Goal: Contribute content: Contribute content

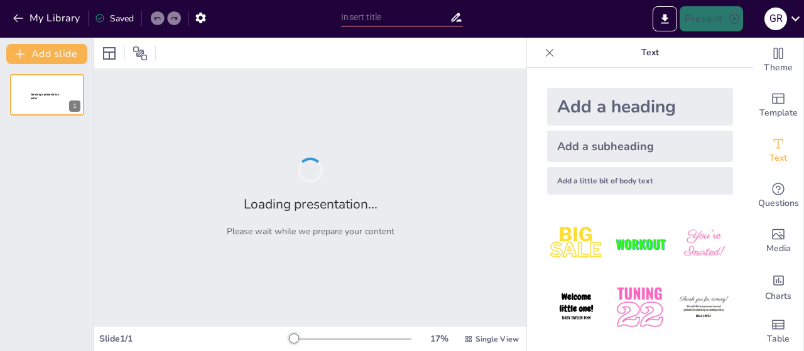
type input "Moodle per a Principiants: Guia Ràpida i Recursos Essencials"
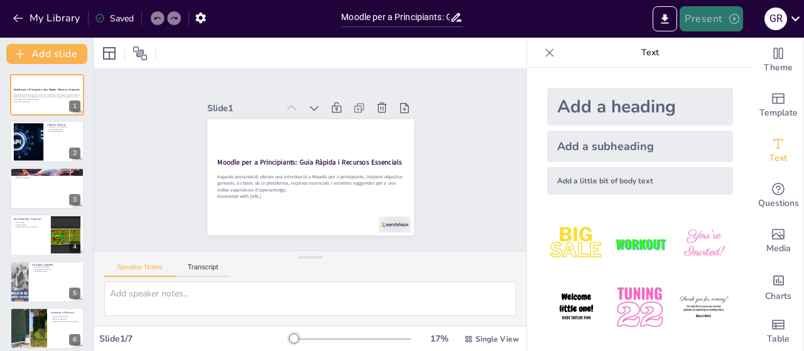
click at [719, 15] on button "Present" at bounding box center [711, 18] width 63 height 25
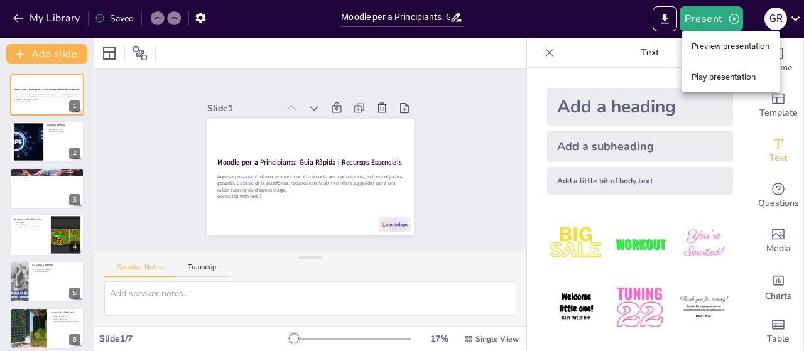
click at [708, 70] on li "Play presentation" at bounding box center [730, 77] width 99 height 20
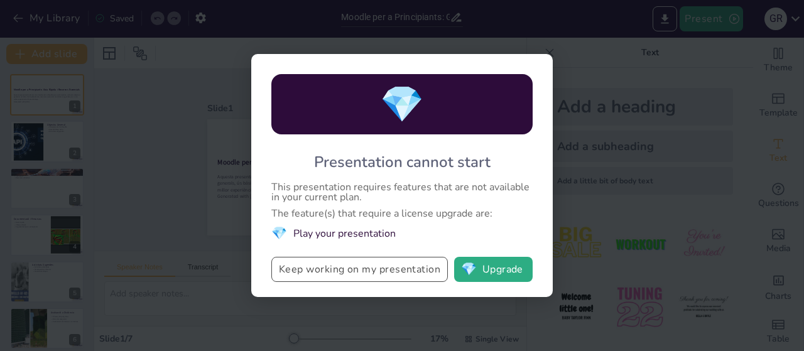
click at [411, 274] on button "Keep working on my presentation" at bounding box center [359, 269] width 176 height 25
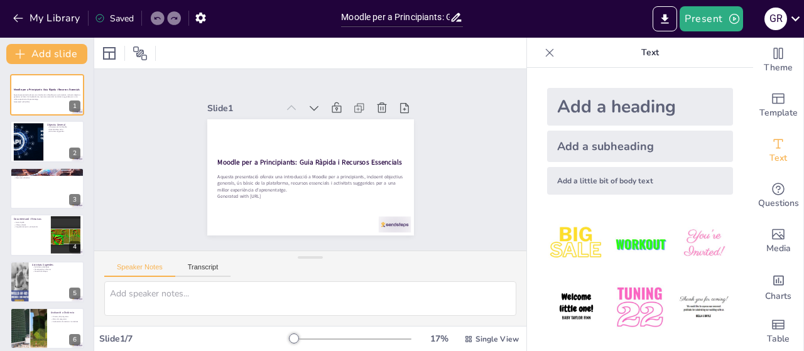
click at [173, 160] on div "Slide 1 Moodle per a Principiants: Guia Ràpida i Recursos Essencials Aquesta pr…" at bounding box center [310, 160] width 291 height 180
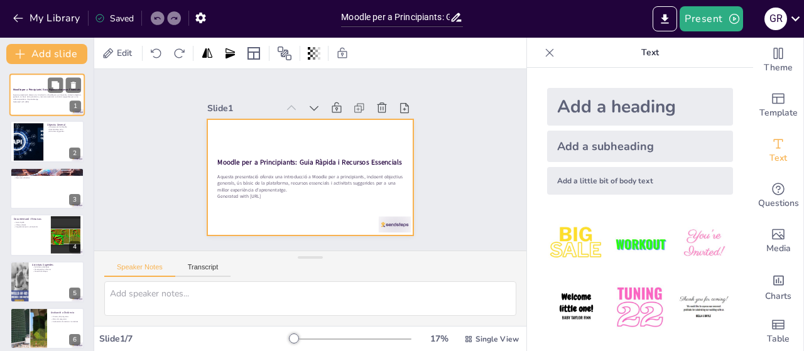
click at [24, 114] on div at bounding box center [46, 94] width 75 height 43
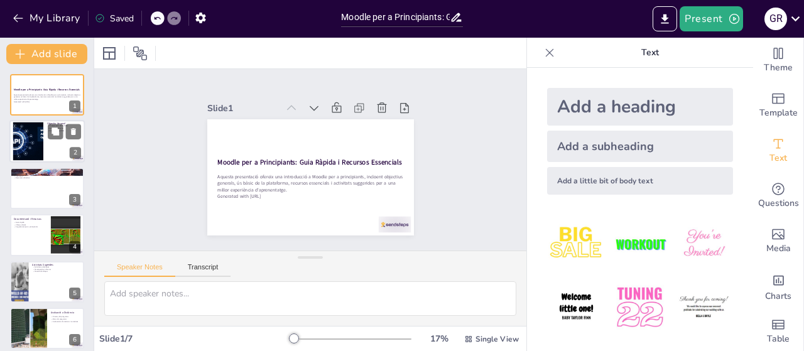
click at [28, 131] on div at bounding box center [28, 141] width 77 height 38
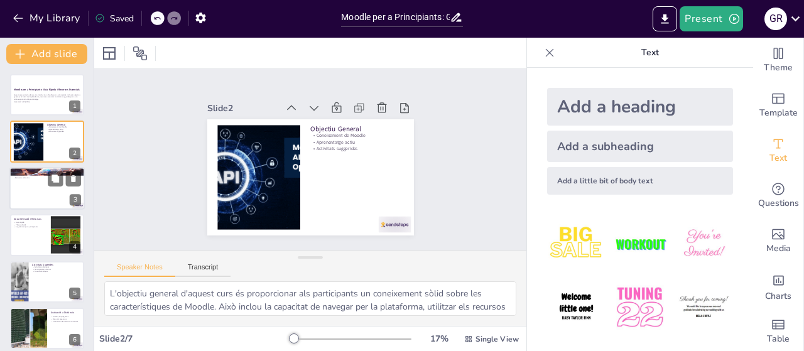
click at [33, 190] on div at bounding box center [46, 188] width 75 height 43
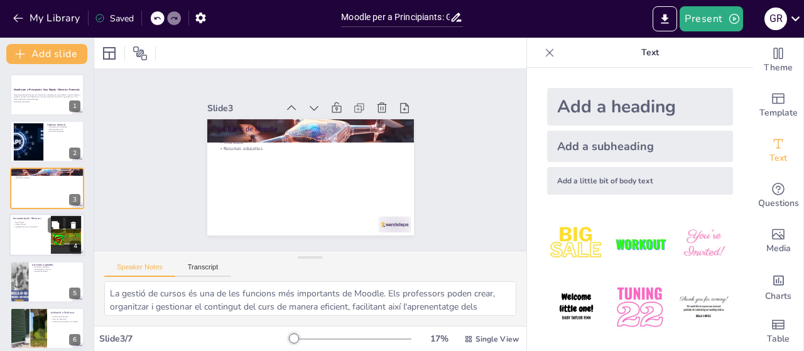
click at [33, 230] on div at bounding box center [46, 235] width 75 height 43
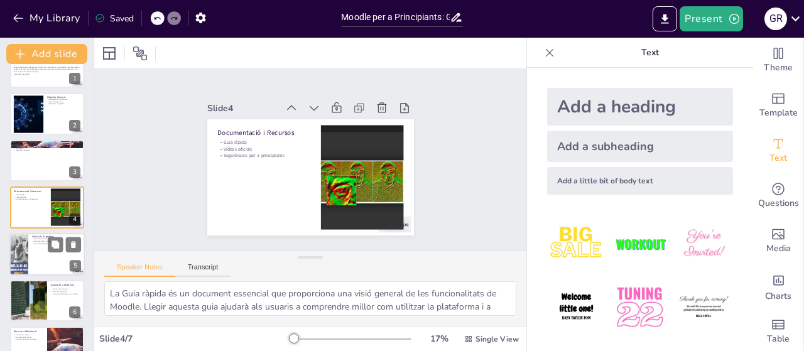
click at [32, 260] on div at bounding box center [46, 254] width 75 height 43
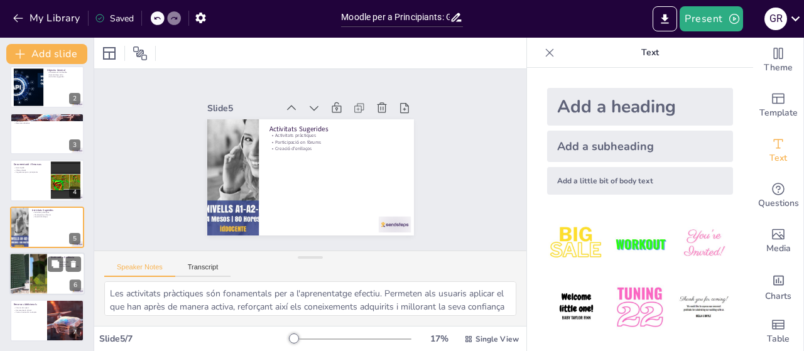
click at [15, 276] on div at bounding box center [27, 273] width 71 height 43
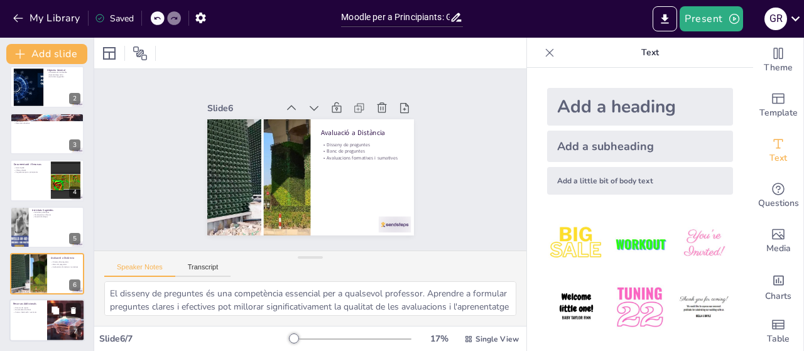
click at [45, 326] on div at bounding box center [46, 321] width 75 height 43
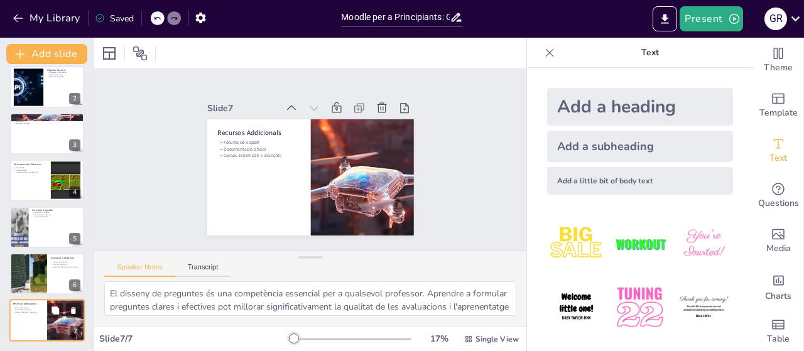
type textarea "Els fòrums de suport són una font valuosa d'informació i ajuda. Participar en a…"
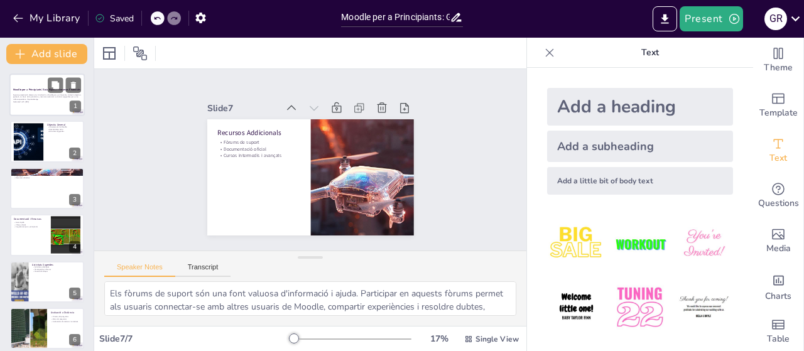
click at [24, 110] on div at bounding box center [46, 94] width 75 height 43
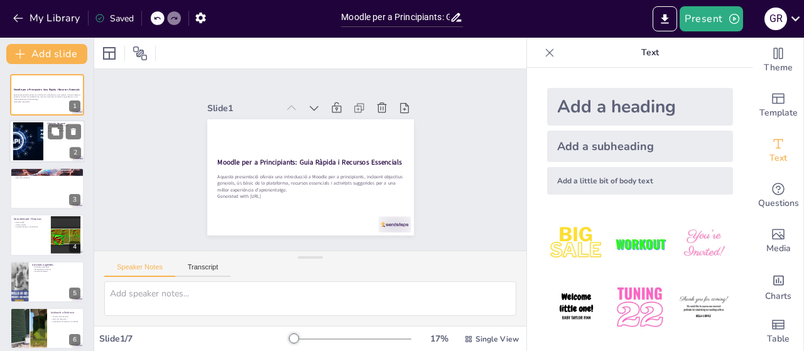
click at [36, 138] on div at bounding box center [28, 141] width 77 height 38
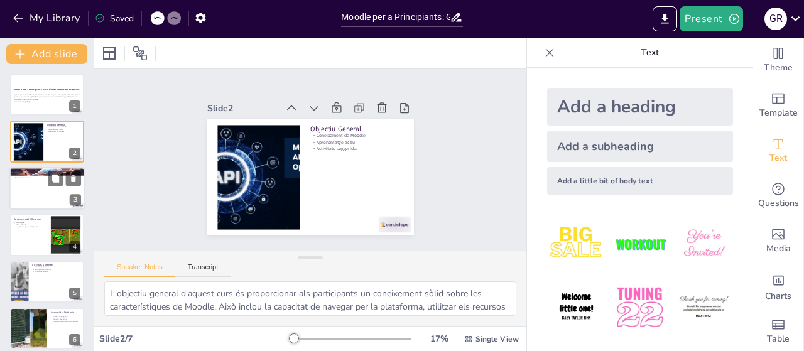
click at [31, 180] on div at bounding box center [46, 188] width 75 height 43
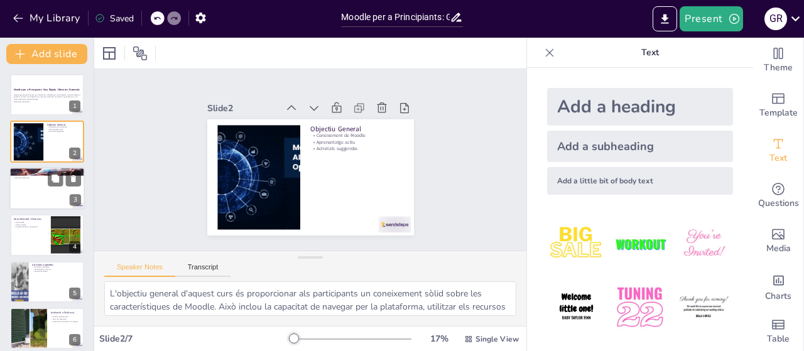
type textarea "La gestió de cursos és una de les funcions més importants de Moodle. Els profes…"
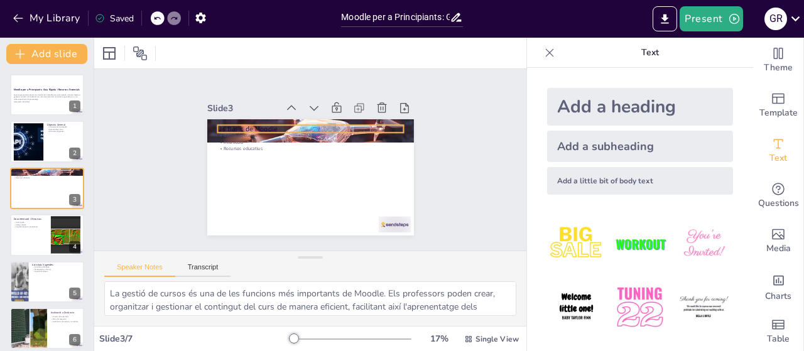
click at [249, 128] on p "Ús Bàsic de Moodle" at bounding box center [310, 128] width 186 height 9
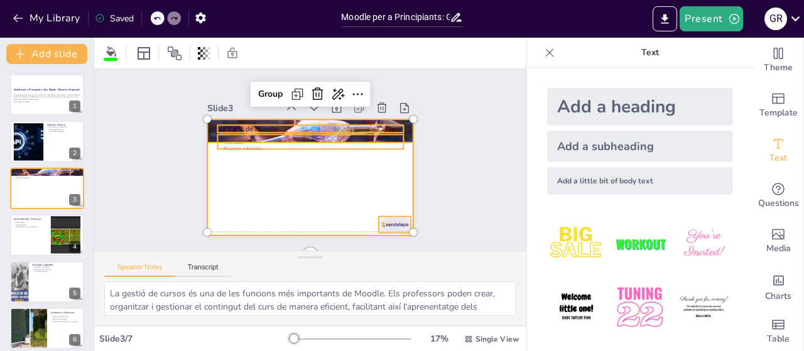
click at [337, 198] on div at bounding box center [310, 177] width 207 height 116
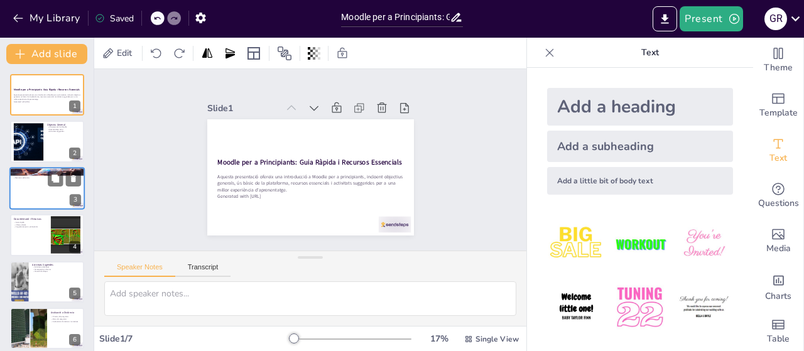
click at [48, 172] on p "Gestió de cursos" at bounding box center [47, 173] width 68 height 3
type textarea "La gestió de cursos és una de les funcions més importants de Moodle. Els profes…"
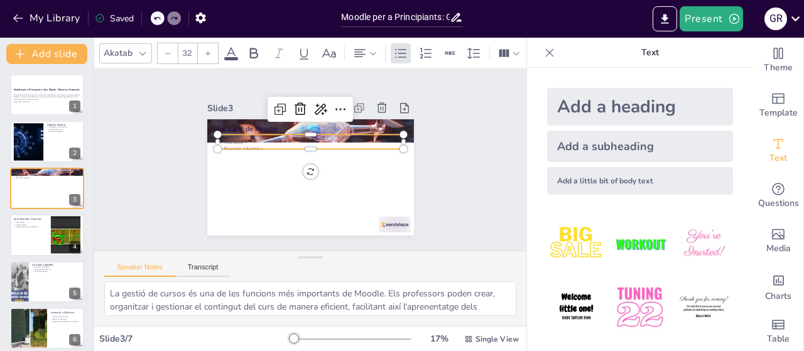
click at [249, 141] on p "Interacció" at bounding box center [310, 142] width 186 height 6
click at [249, 130] on div at bounding box center [310, 129] width 186 height 10
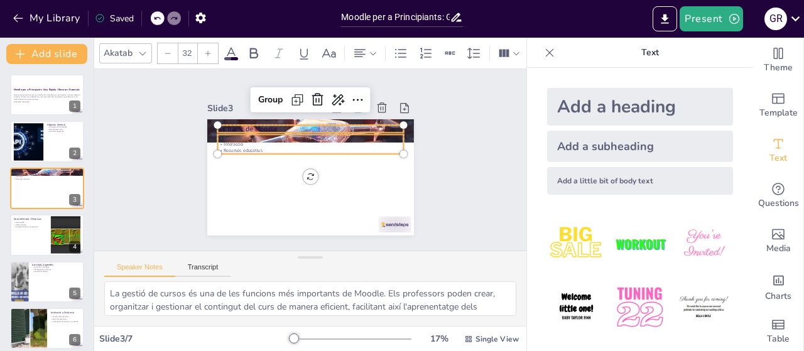
type input "--"
click at [249, 127] on p "Ús Bàsic de Moodle" at bounding box center [310, 128] width 186 height 9
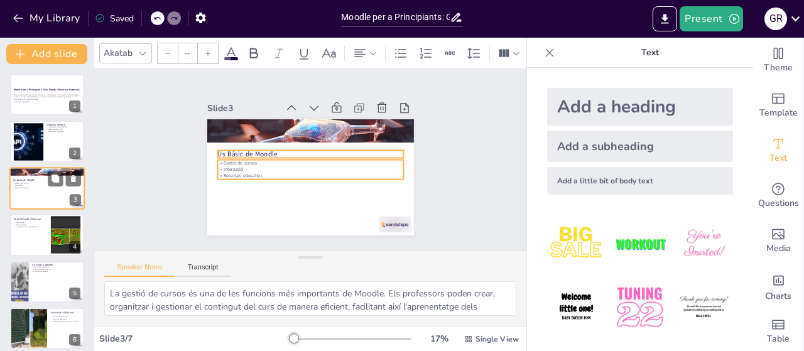
click at [77, 187] on p "Recursos educatius" at bounding box center [47, 188] width 68 height 3
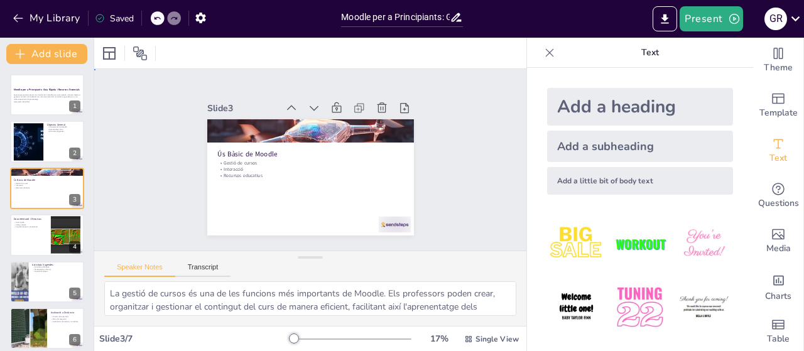
click at [129, 182] on div "Slide 1 Moodle per a Principiants: Guia Ràpida i Recursos Essencials Aquesta pr…" at bounding box center [310, 160] width 432 height 182
click at [33, 127] on div at bounding box center [28, 141] width 77 height 38
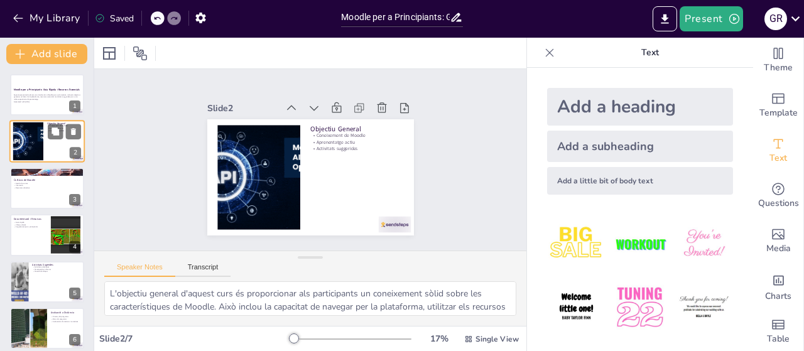
scroll to position [0, 0]
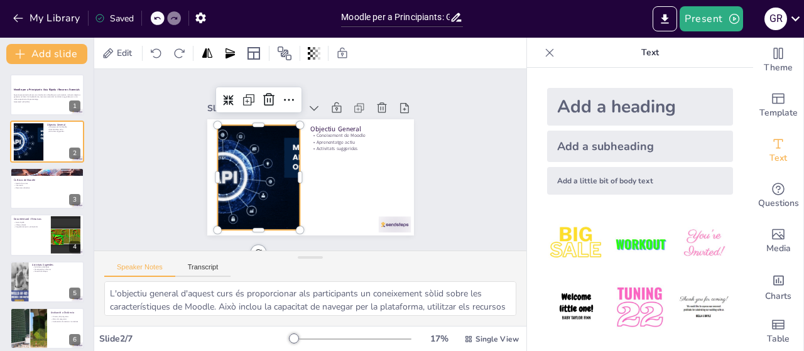
click at [281, 189] on div at bounding box center [258, 177] width 209 height 104
click at [23, 193] on div at bounding box center [46, 188] width 75 height 43
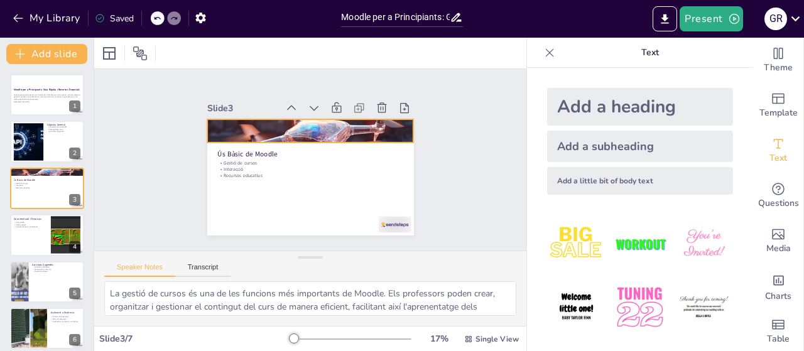
click at [330, 136] on div at bounding box center [310, 131] width 207 height 358
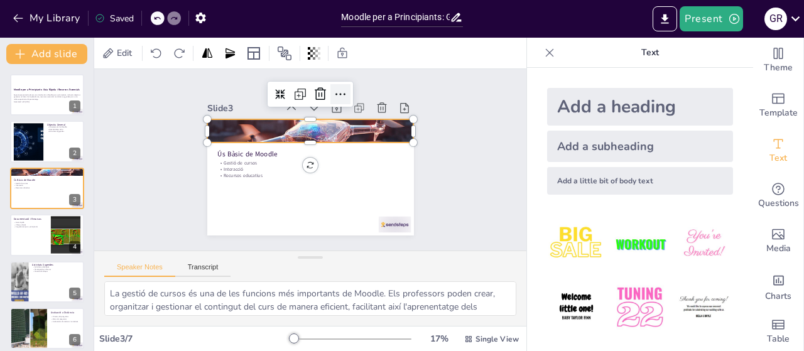
click at [363, 114] on icon at bounding box center [373, 124] width 21 height 21
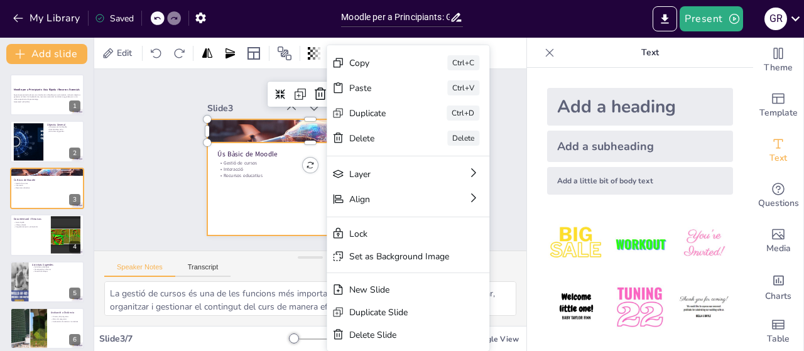
click at [272, 198] on div at bounding box center [310, 177] width 207 height 116
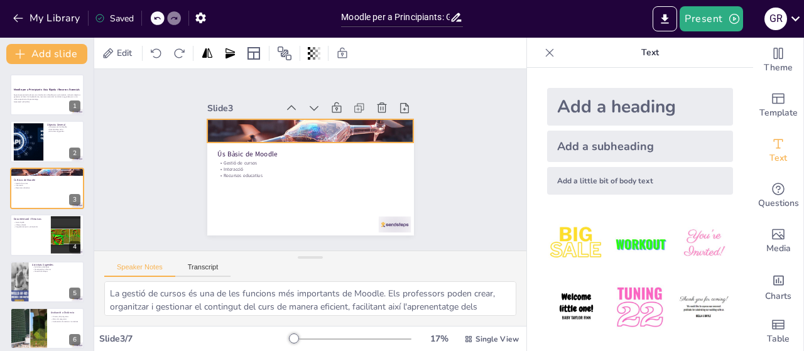
click at [288, 135] on div at bounding box center [310, 131] width 207 height 358
click at [288, 135] on div at bounding box center [316, 131] width 276 height 393
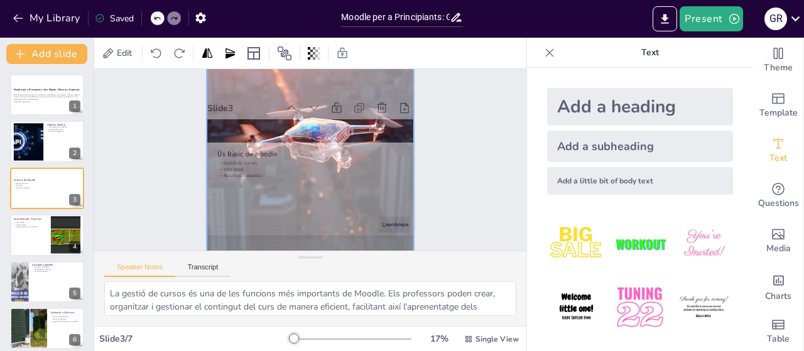
click at [176, 134] on div "Slide 1 Moodle per a Principiants: Guia Ràpida i Recursos Essencials Aquesta pr…" at bounding box center [310, 159] width 277 height 151
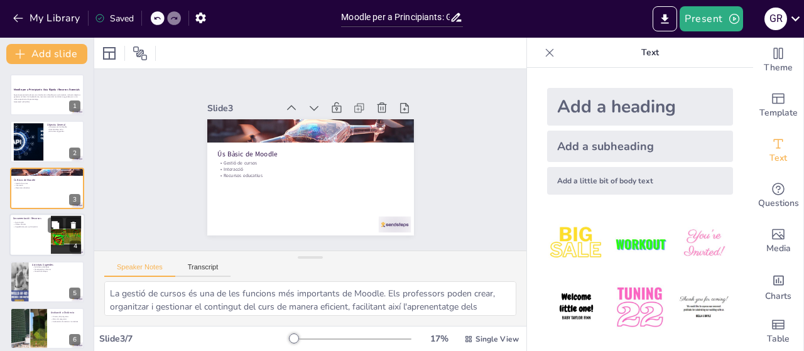
click at [16, 229] on div at bounding box center [46, 235] width 75 height 43
type textarea "La Guia ràpida és un document essencial que proporciona una visió general de le…"
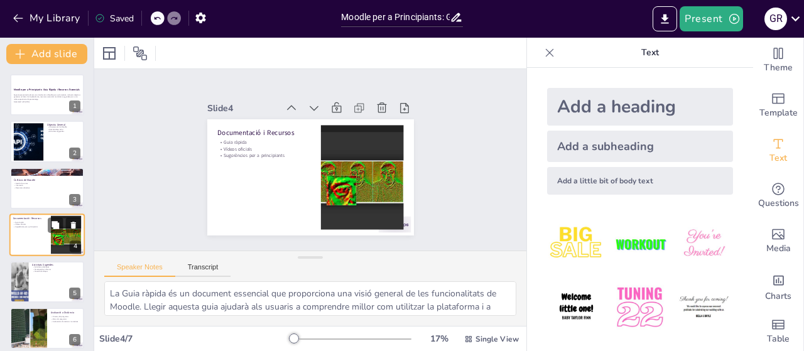
scroll to position [28, 0]
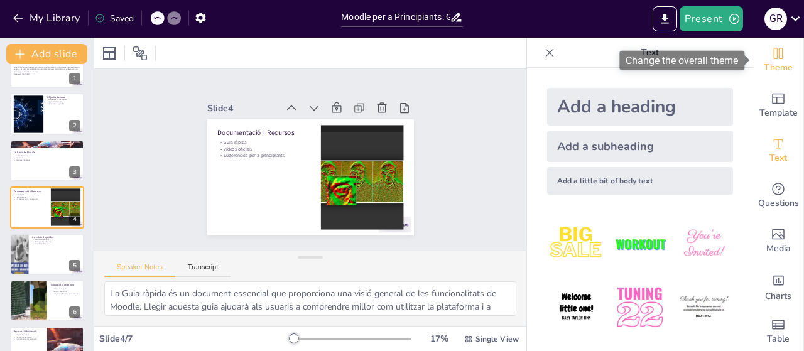
click at [784, 48] on icon "Change the overall theme" at bounding box center [778, 53] width 15 height 15
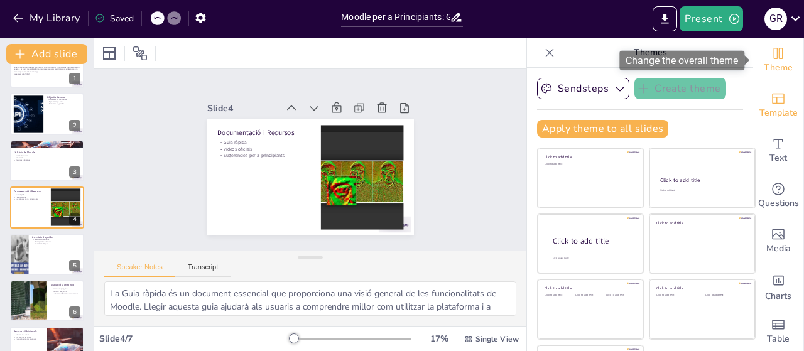
click at [791, 109] on span "Template" at bounding box center [778, 113] width 38 height 14
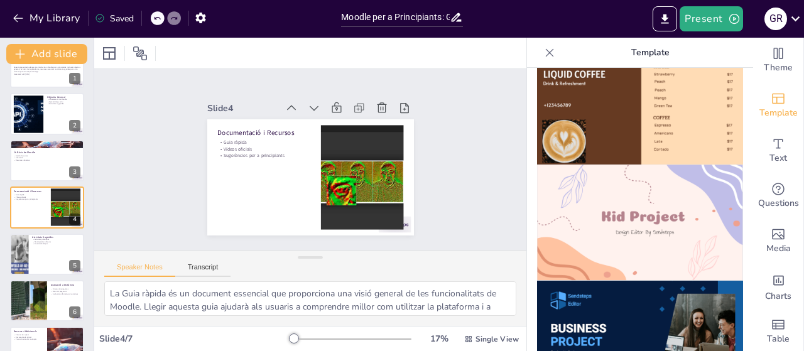
scroll to position [869, 0]
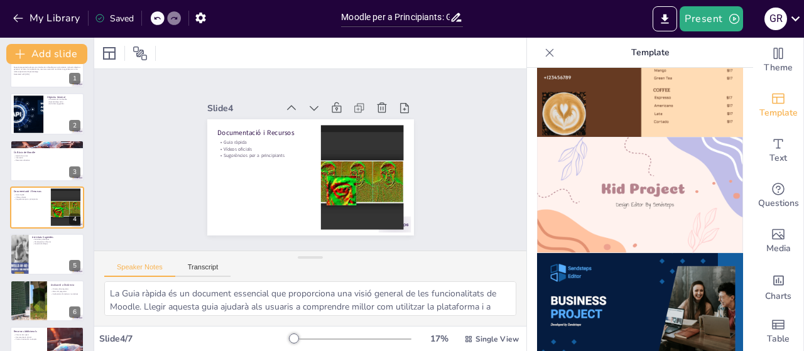
click at [636, 201] on img at bounding box center [640, 195] width 206 height 116
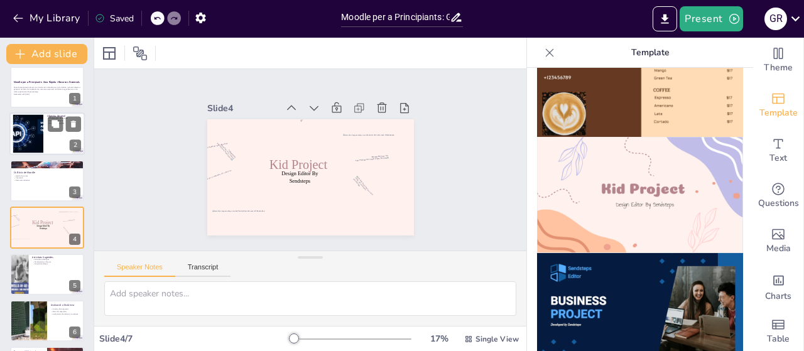
scroll to position [0, 0]
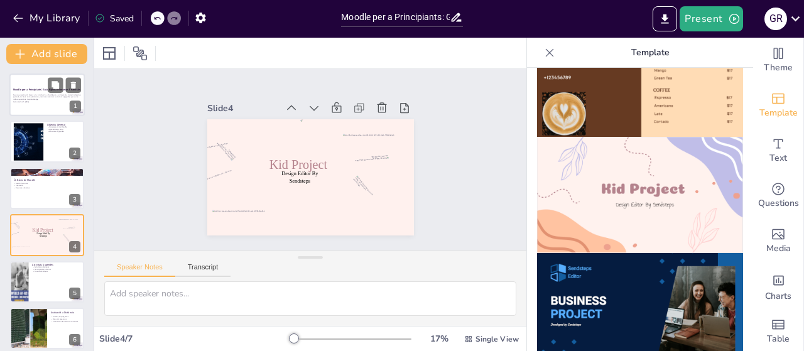
click at [63, 97] on p "Aquesta presentació ofereix una introducció a Moodle per a principiants, incloe…" at bounding box center [47, 97] width 68 height 7
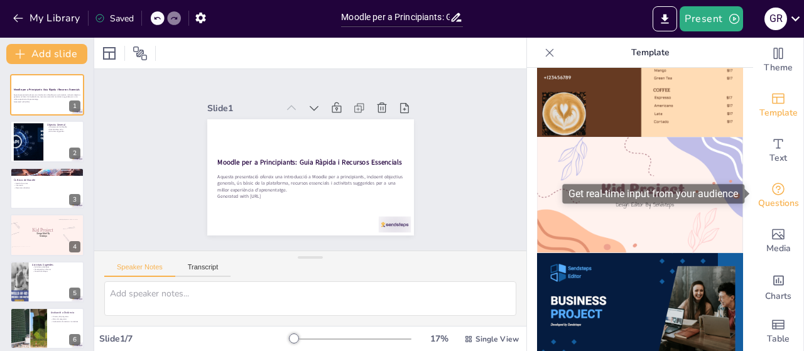
scroll to position [3, 0]
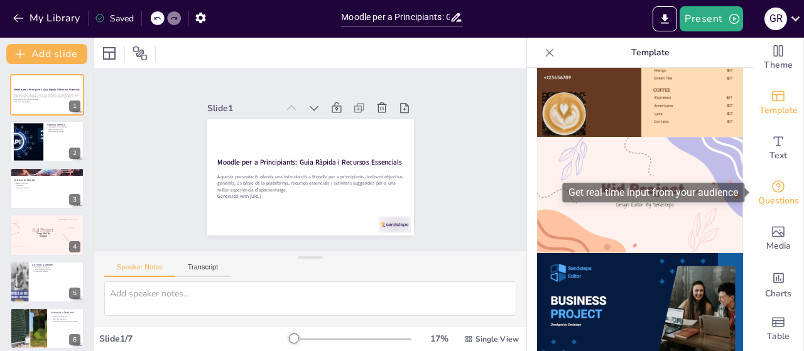
click at [783, 197] on span "Questions" at bounding box center [778, 201] width 41 height 14
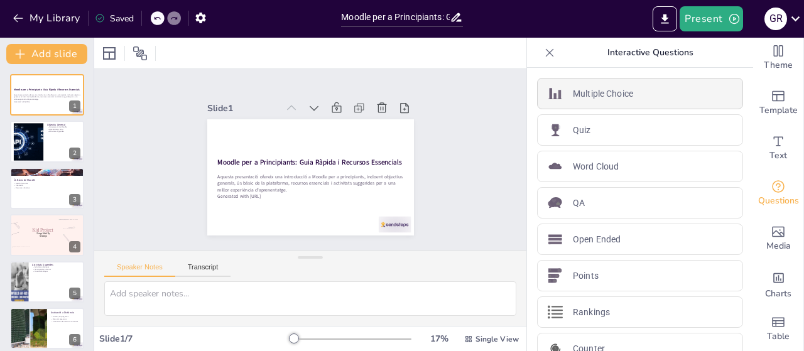
click at [592, 94] on p "Multiple Choice" at bounding box center [603, 93] width 60 height 13
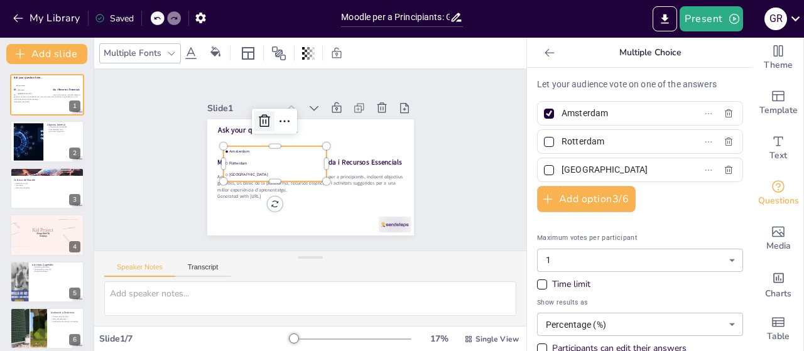
click at [269, 123] on icon at bounding box center [264, 120] width 11 height 13
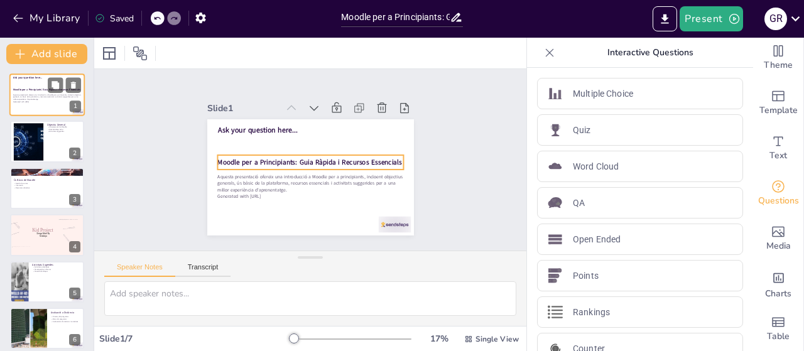
click at [40, 88] on strong "Moodle per a Principiants: Guia Ràpida i Recursos Essencials" at bounding box center [46, 89] width 67 height 3
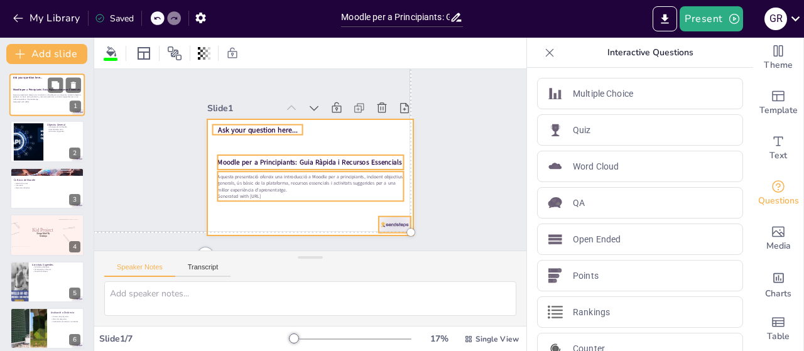
click at [39, 106] on div at bounding box center [46, 94] width 75 height 43
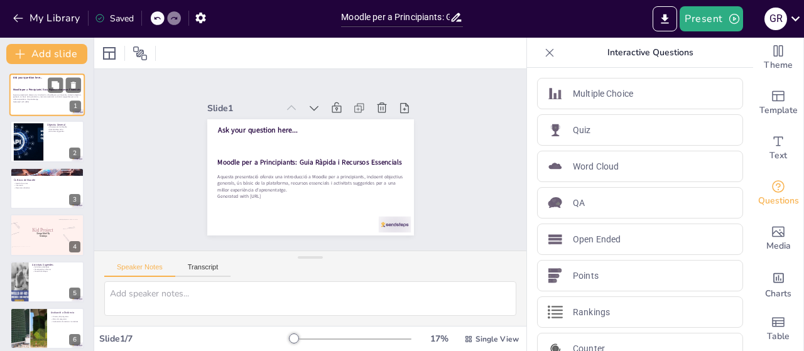
scroll to position [0, 0]
click at [48, 274] on button at bounding box center [55, 271] width 15 height 15
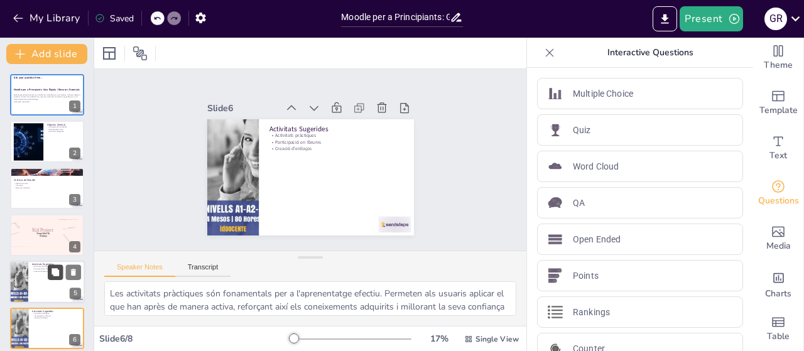
scroll to position [102, 0]
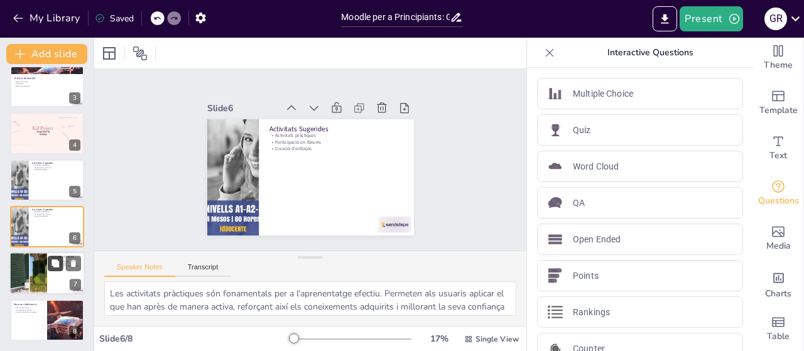
click at [50, 263] on button at bounding box center [55, 263] width 15 height 15
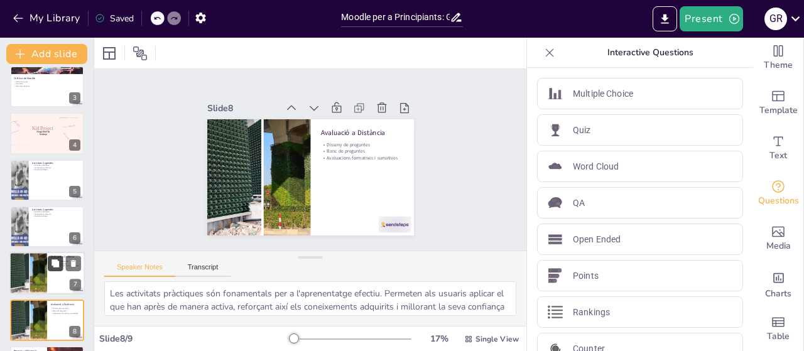
type textarea "El disseny de preguntes és una competència essencial per a qualsevol professor.…"
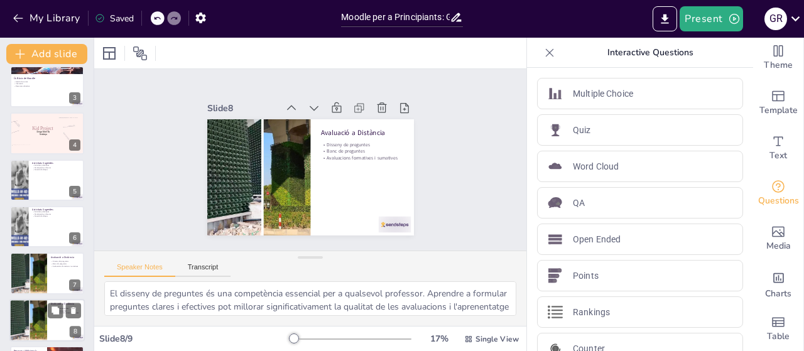
scroll to position [148, 0]
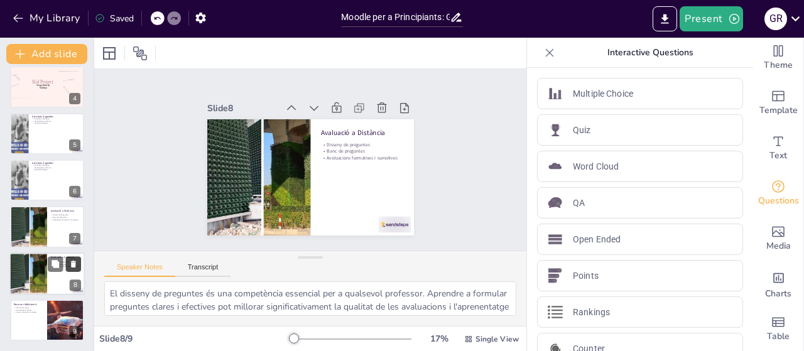
click at [76, 262] on icon at bounding box center [73, 264] width 5 height 7
type textarea "Els fòrums de suport són una font valuosa d'informació i ajuda. Participar en a…"
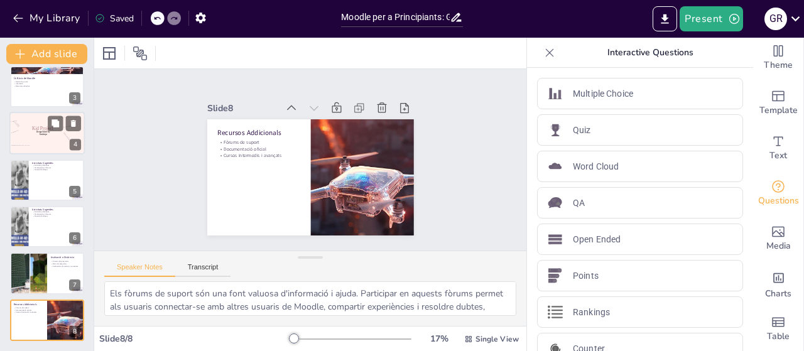
scroll to position [0, 0]
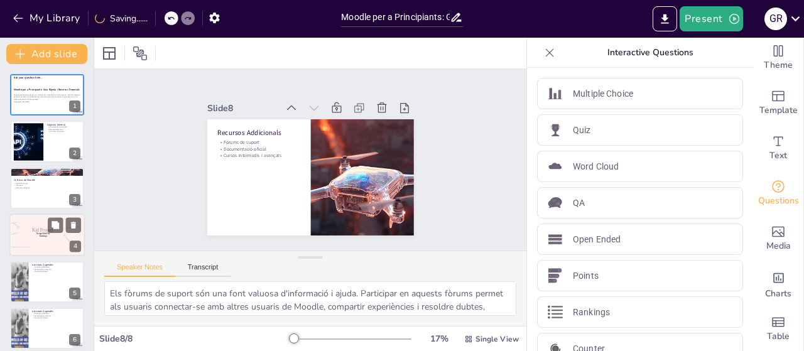
click at [51, 248] on div at bounding box center [46, 235] width 75 height 43
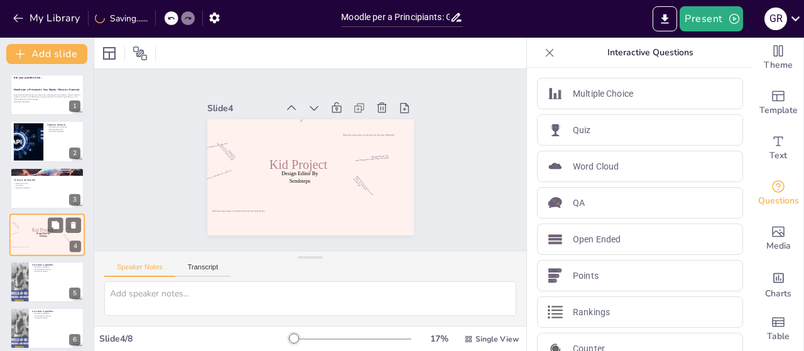
scroll to position [28, 0]
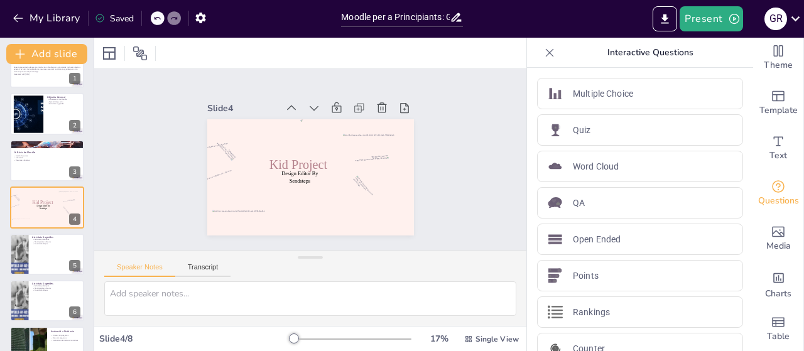
click at [443, 197] on div "Slide 1 Moodle per a Principiants: Guia Ràpida i Recursos Essencials Aquesta pr…" at bounding box center [310, 159] width 277 height 151
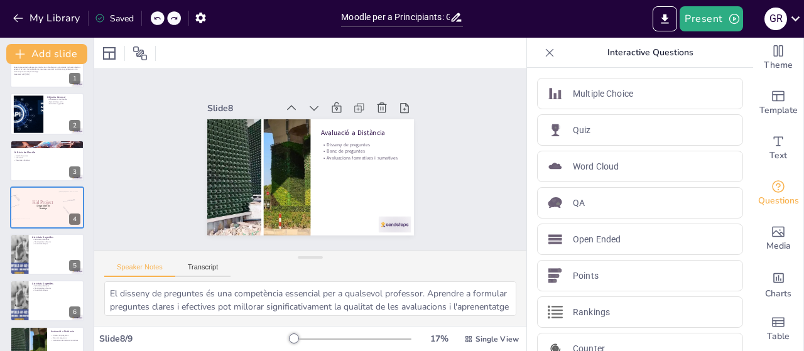
type textarea "Les activitats pràctiques són fonamentals per a l'aprenentatge efectiu. Permete…"
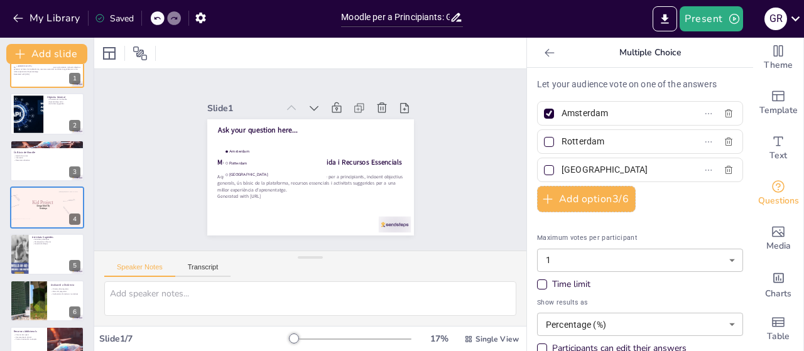
click at [154, 197] on div "Slide 1 Moodle per a Principiants: Guia Ràpida i Recursos Essencials Aquesta pr…" at bounding box center [310, 160] width 432 height 182
click at [156, 18] on icon at bounding box center [157, 18] width 8 height 8
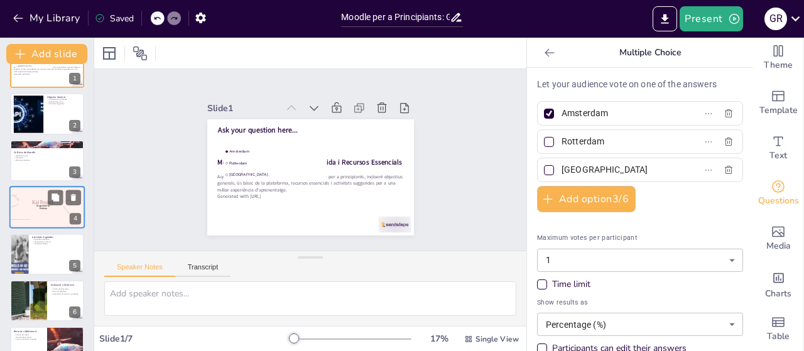
click at [53, 205] on p "Kid Project" at bounding box center [42, 203] width 36 height 6
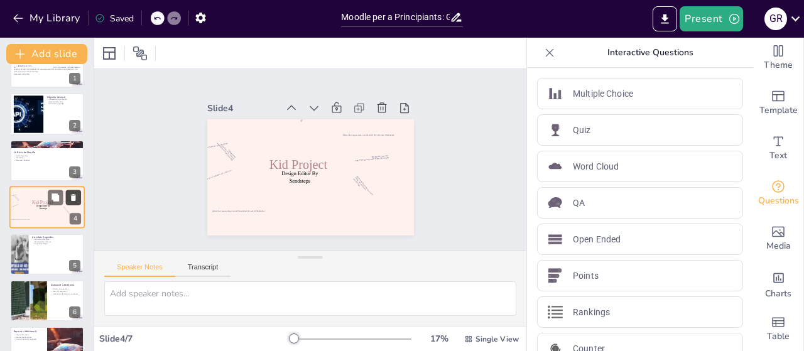
click at [76, 198] on icon at bounding box center [73, 197] width 5 height 7
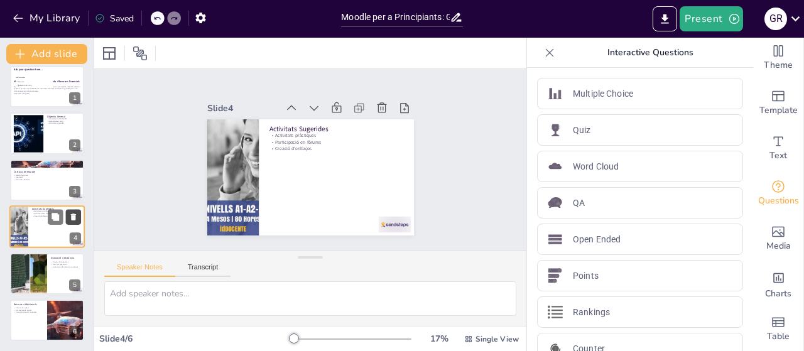
type textarea "Les activitats pràctiques són fonamentals per a l'aprenentatge efectiu. Permete…"
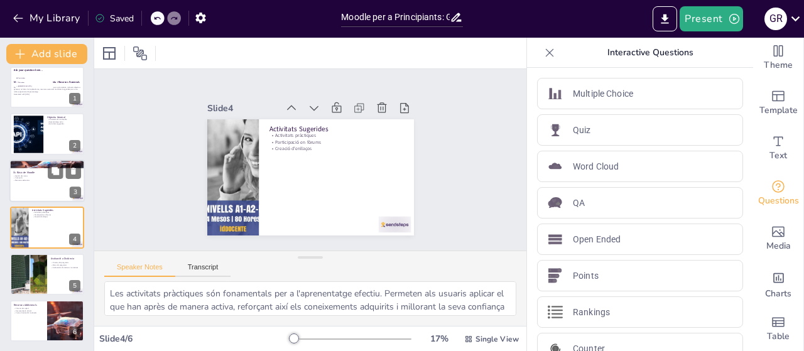
scroll to position [0, 0]
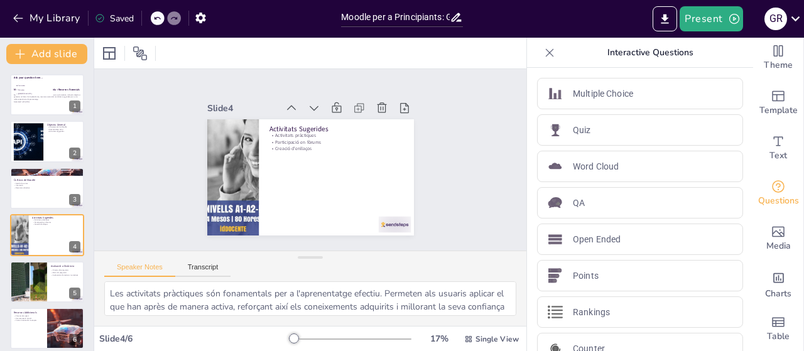
click at [548, 56] on icon at bounding box center [549, 52] width 13 height 13
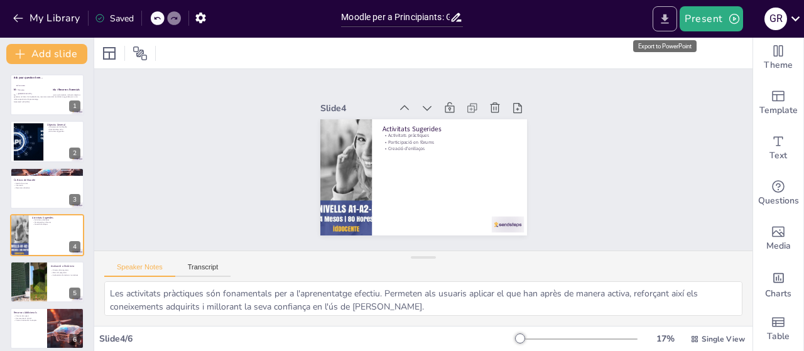
click at [670, 19] on icon "Export to PowerPoint" at bounding box center [664, 19] width 13 height 13
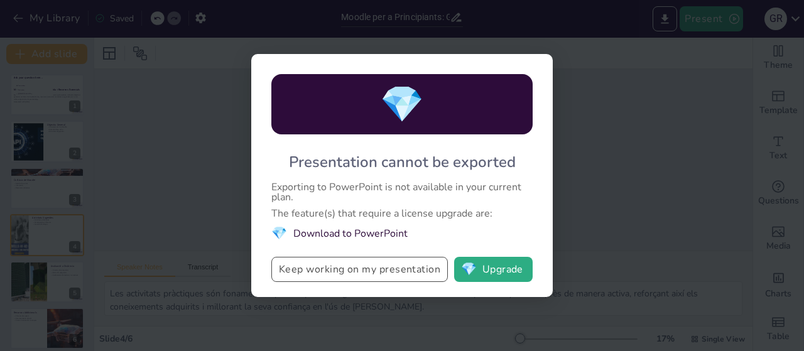
click at [420, 269] on button "Keep working on my presentation" at bounding box center [359, 269] width 176 height 25
